Goal: Information Seeking & Learning: Check status

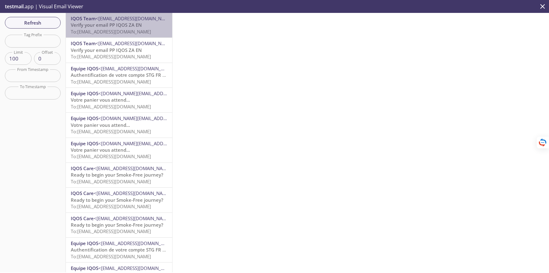
click at [115, 29] on span "To: [EMAIL_ADDRESS][DOMAIN_NAME]" at bounding box center [111, 32] width 80 height 6
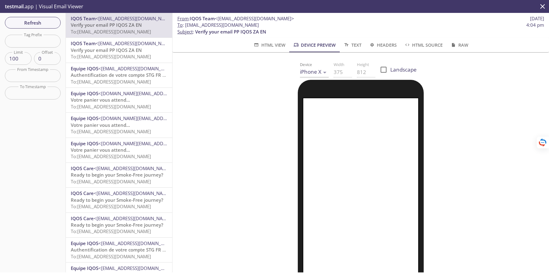
click at [122, 52] on span "Verify your email PP IQOS ZA EN" at bounding box center [106, 50] width 71 height 6
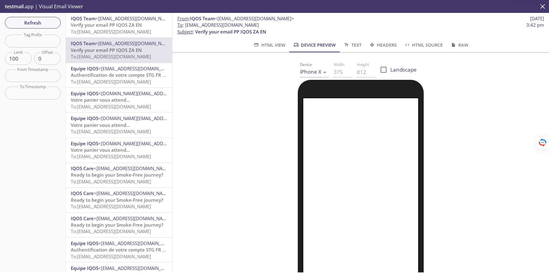
click at [116, 30] on span "To: [EMAIL_ADDRESS][DOMAIN_NAME]" at bounding box center [111, 32] width 80 height 6
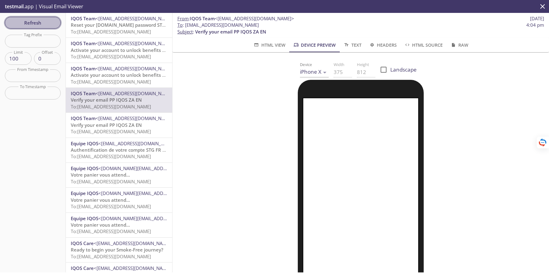
click at [46, 21] on span "Refresh" at bounding box center [33, 23] width 46 height 8
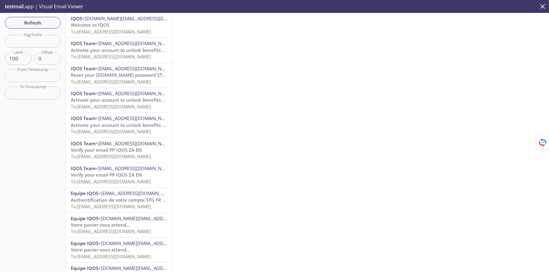
click at [131, 27] on p "Welcome to IQOS To: [EMAIL_ADDRESS][DOMAIN_NAME]" at bounding box center [119, 28] width 97 height 13
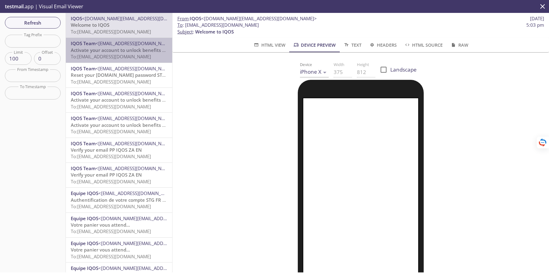
click at [130, 55] on span "To: [EMAIL_ADDRESS][DOMAIN_NAME]" at bounding box center [111, 56] width 80 height 6
